Goal: Task Accomplishment & Management: Complete application form

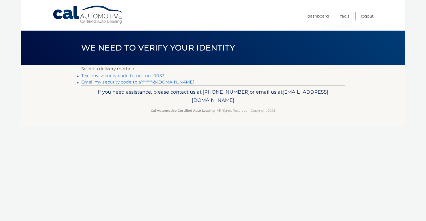
click at [153, 77] on link "Text my security code to xxx-xxx-0033" at bounding box center [122, 75] width 83 height 5
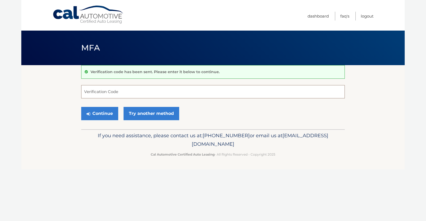
click at [142, 89] on input "Verification Code" at bounding box center [213, 91] width 264 height 13
type input "226164"
click at [112, 115] on button "Continue" at bounding box center [99, 113] width 37 height 13
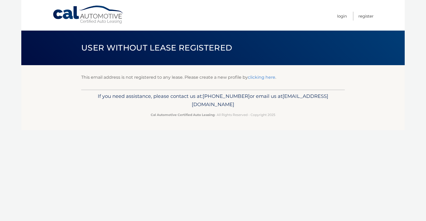
click at [253, 78] on link "clicking here" at bounding box center [261, 77] width 27 height 5
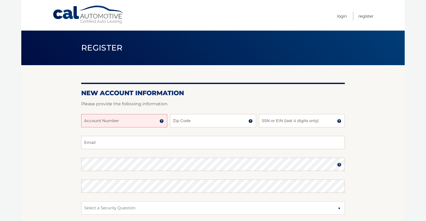
click at [163, 121] on img at bounding box center [162, 121] width 4 height 4
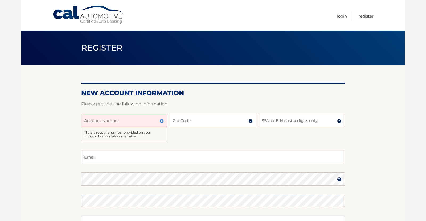
click at [177, 99] on form "New Account Information Please provide the following information. Account Numbe…" at bounding box center [213, 188] width 264 height 199
click at [162, 123] on img at bounding box center [162, 121] width 4 height 4
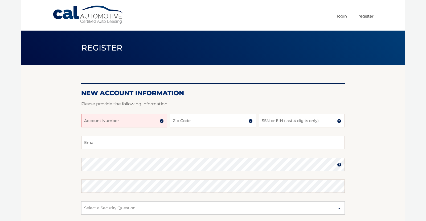
click at [214, 93] on h2 "New Account Information" at bounding box center [213, 93] width 264 height 8
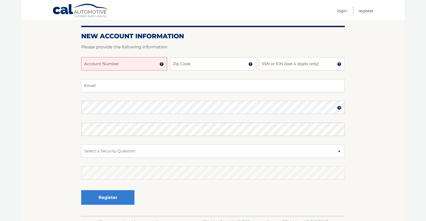
scroll to position [58, 0]
